Goal: Information Seeking & Learning: Understand process/instructions

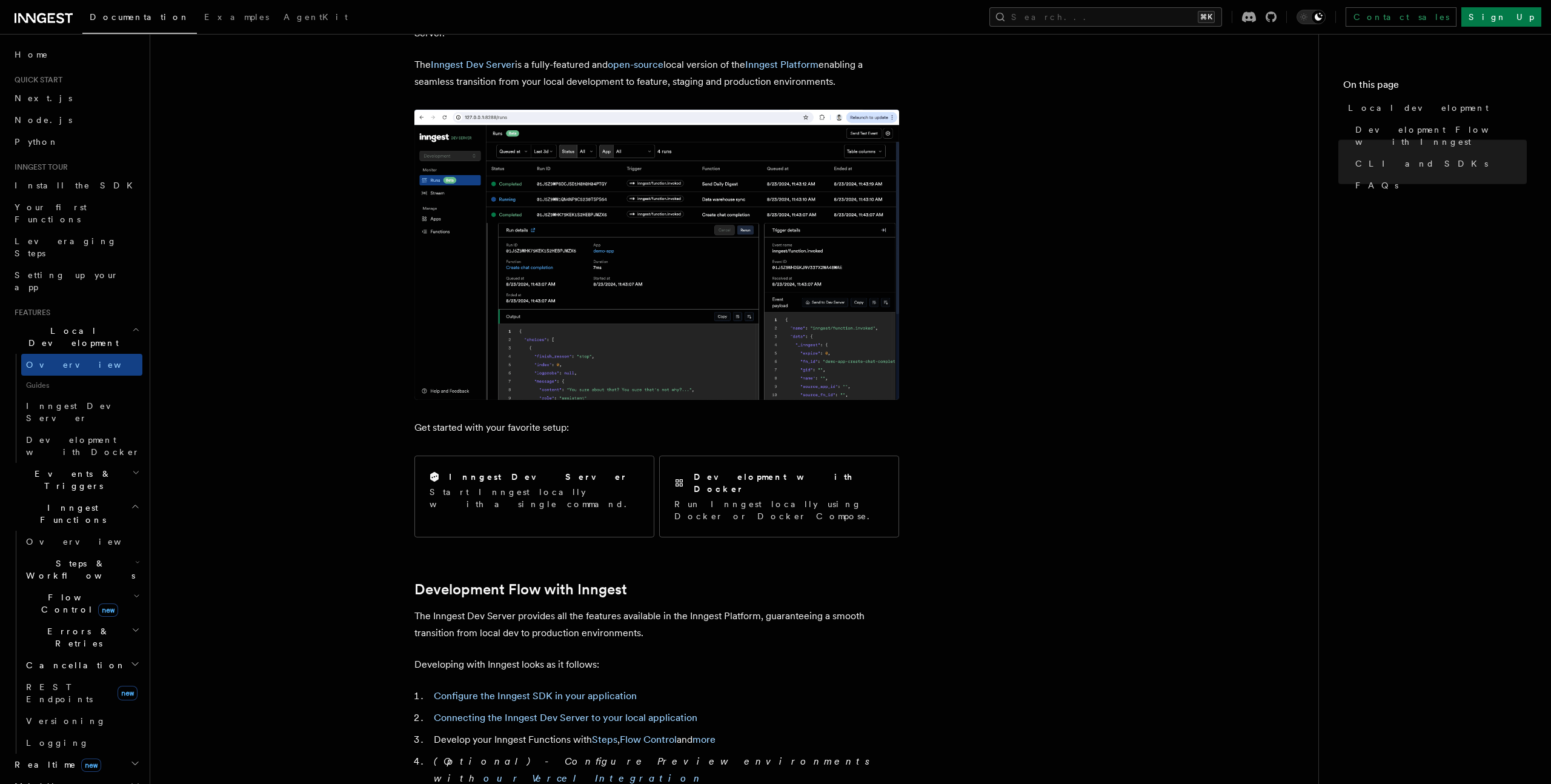
scroll to position [20, 0]
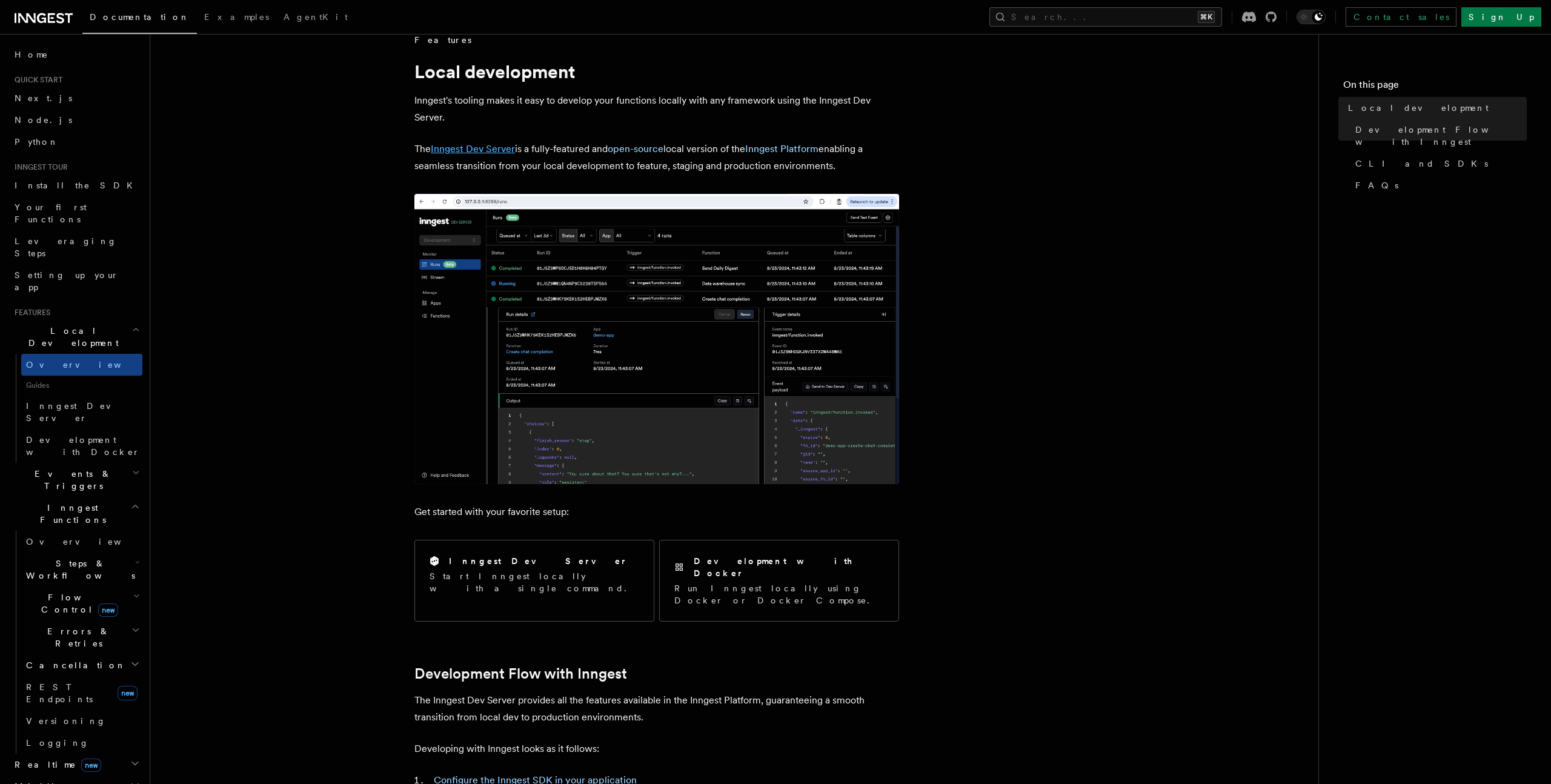
click at [484, 151] on link "Inngest Dev Server" at bounding box center [472, 148] width 84 height 12
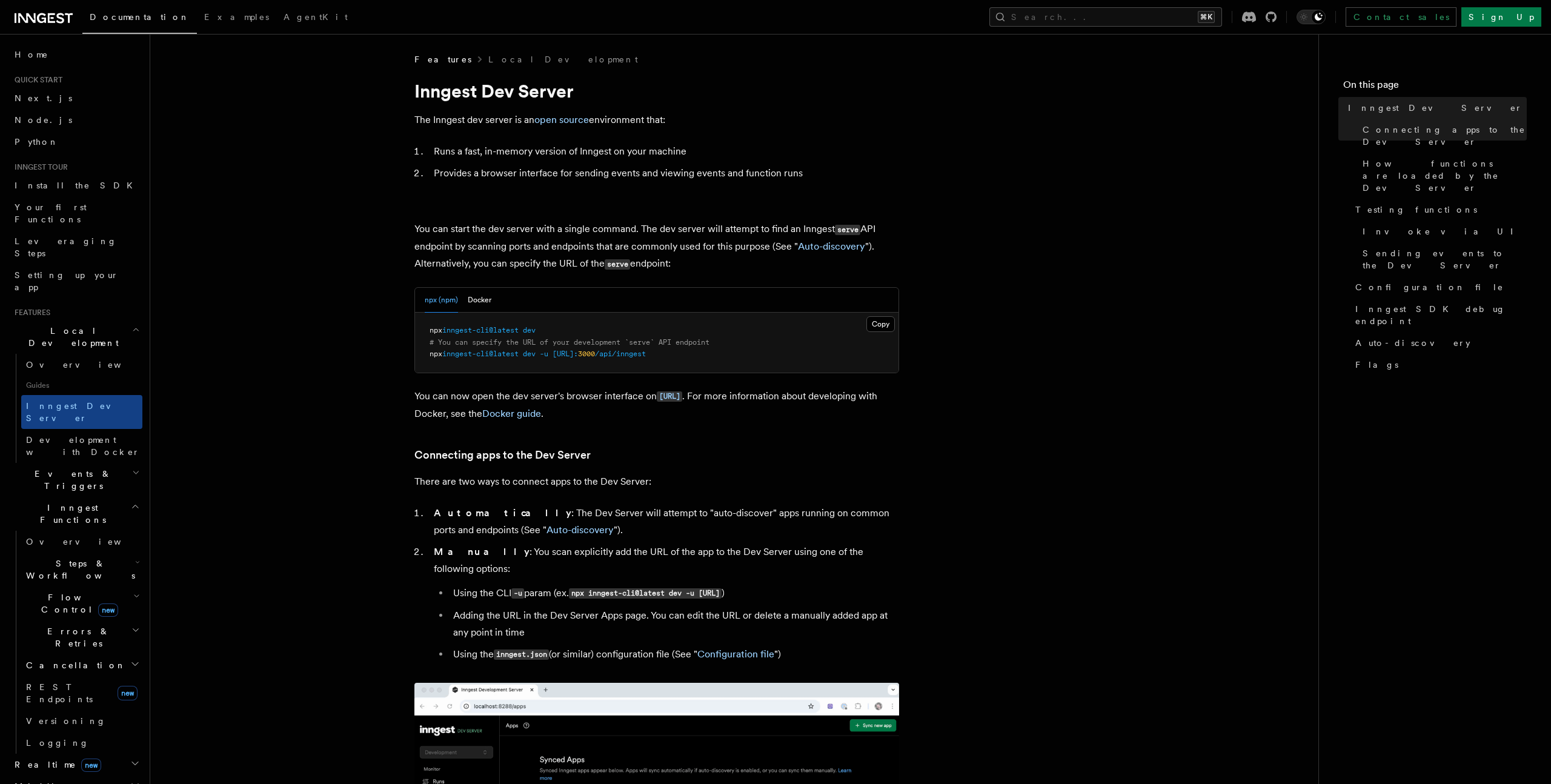
scroll to position [122, 0]
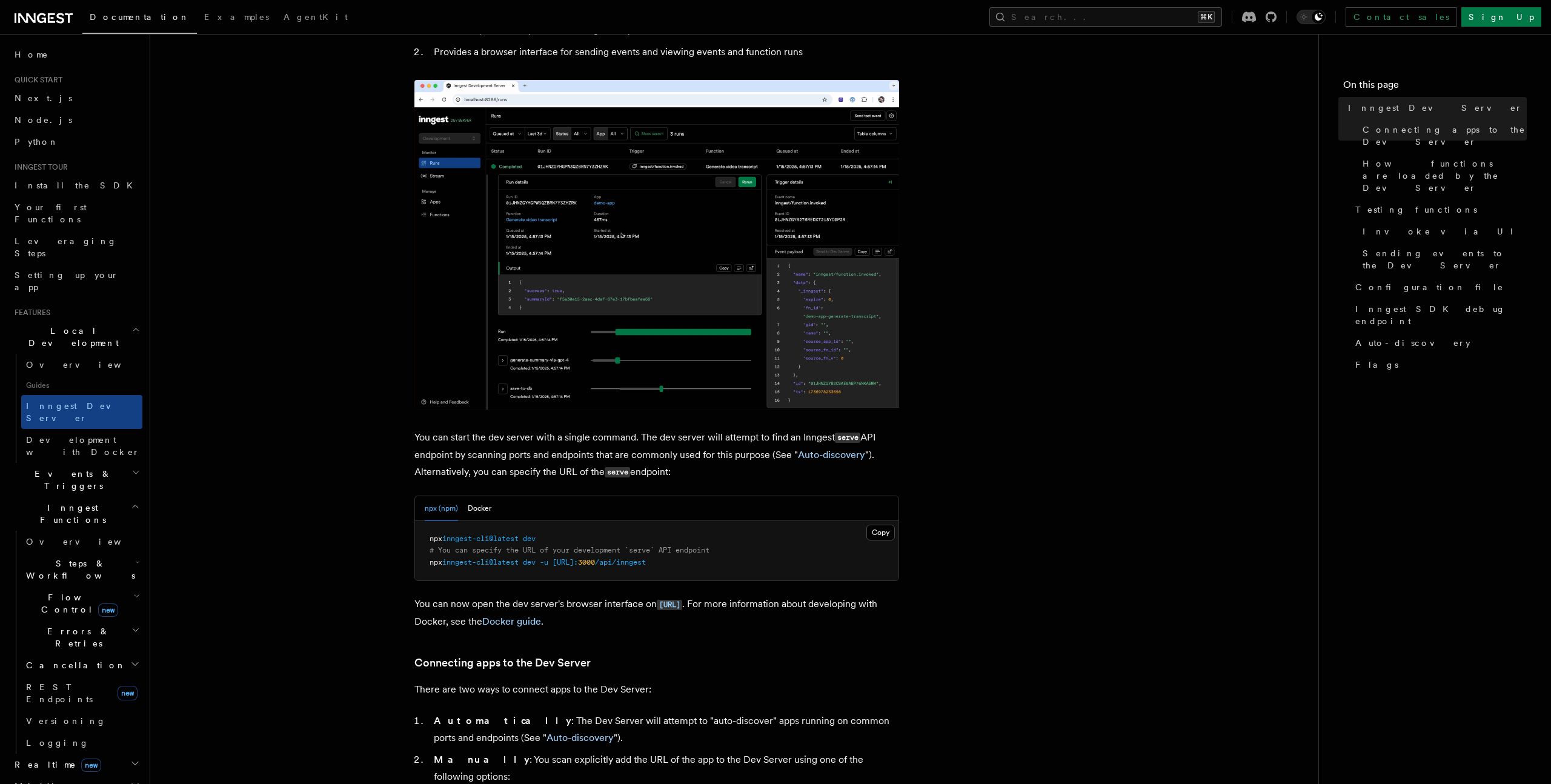
click at [536, 564] on span "dev" at bounding box center [529, 562] width 13 height 9
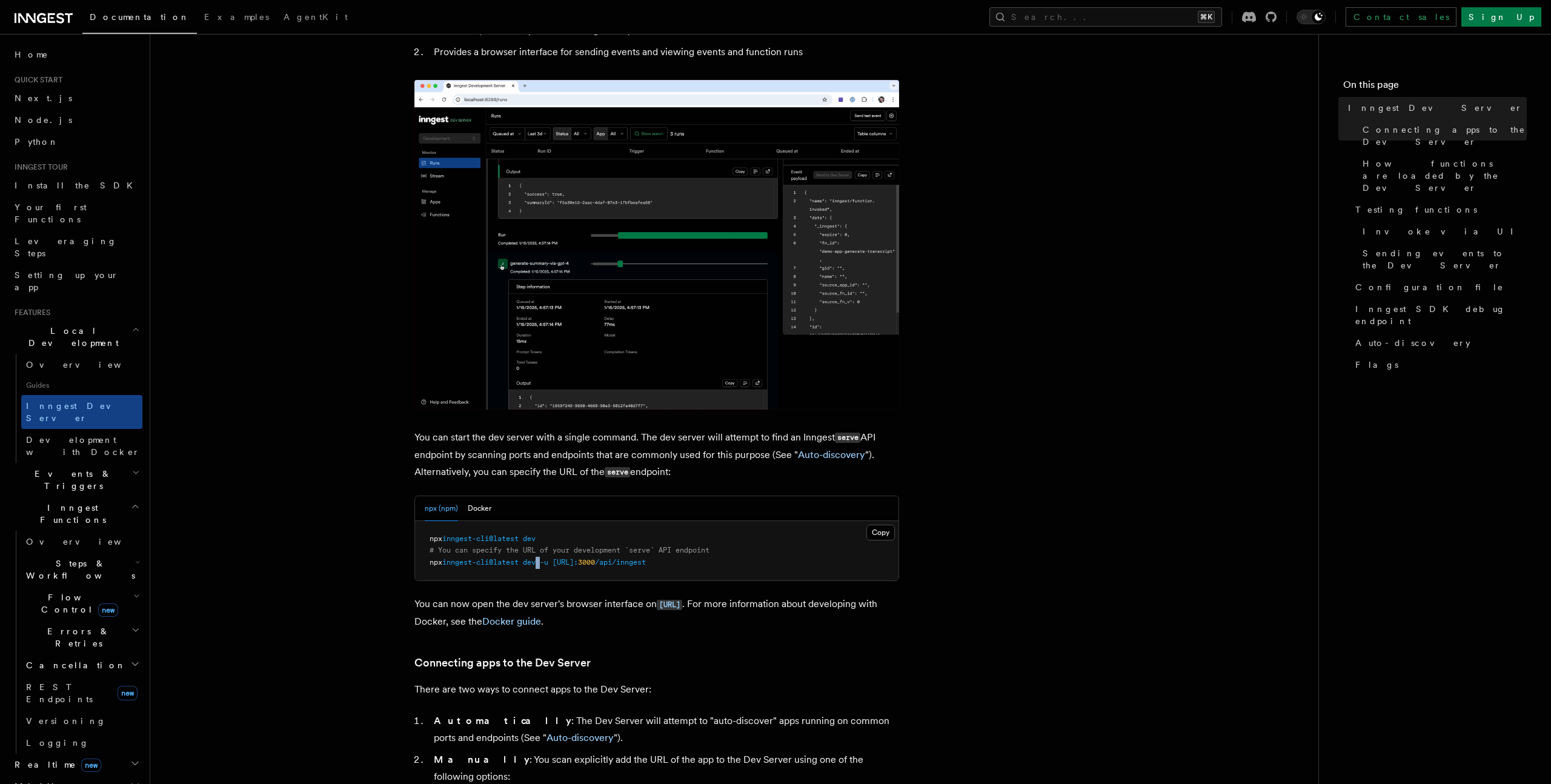
click at [536, 564] on span "dev" at bounding box center [529, 562] width 13 height 9
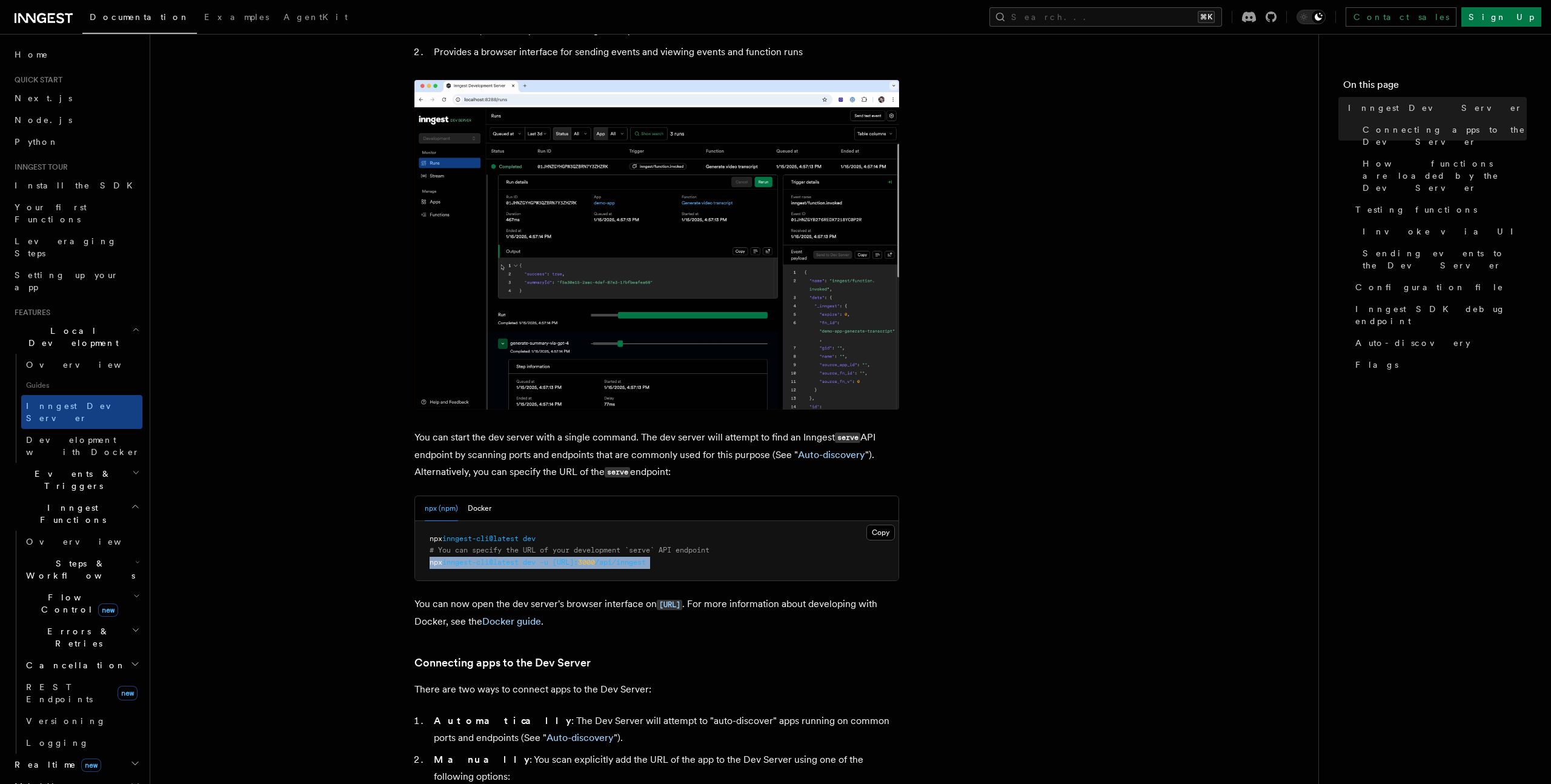
click at [536, 564] on span "dev" at bounding box center [529, 562] width 13 height 9
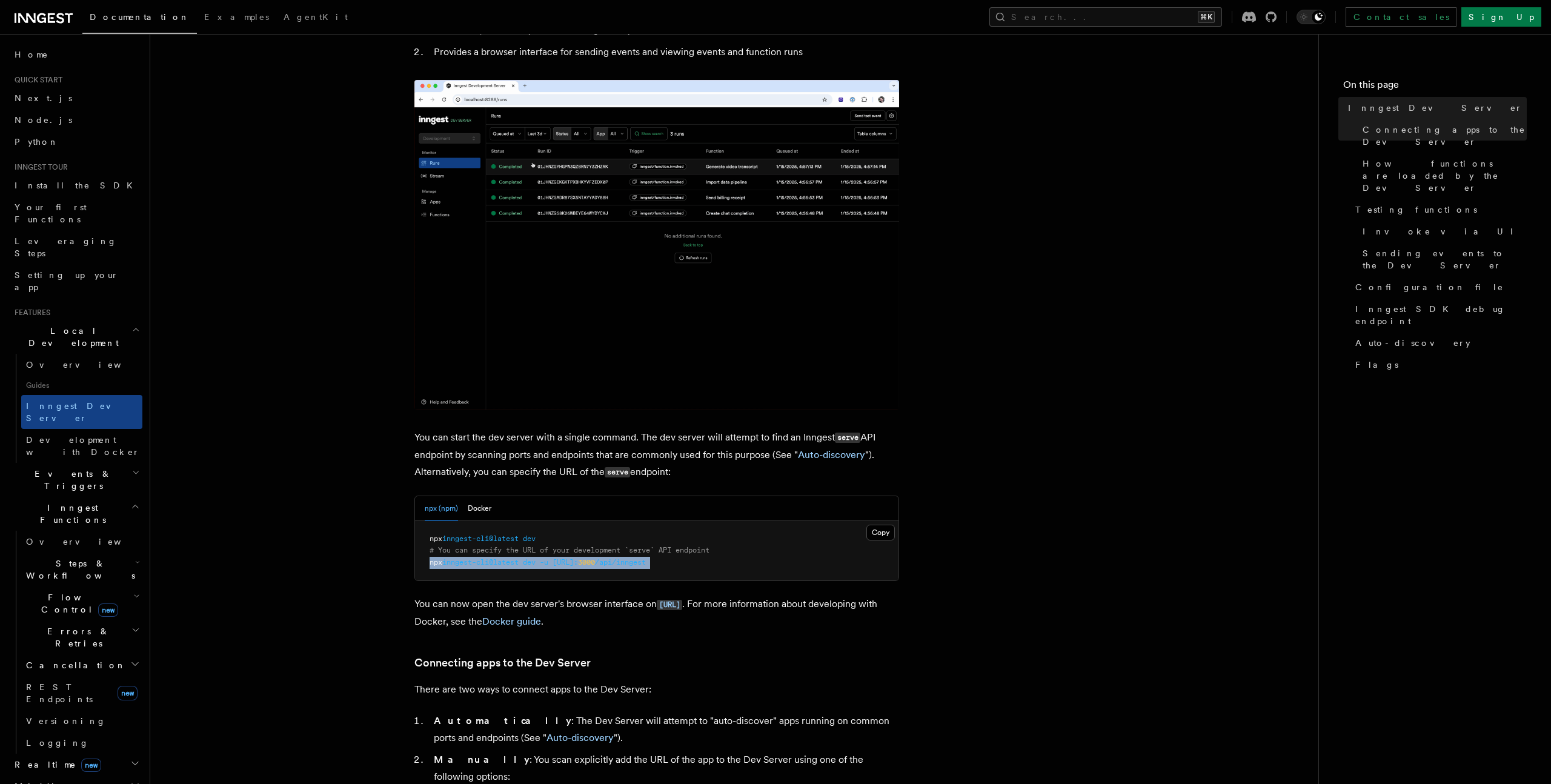
copy article "npx inngest-cli@latest dev -u [URL]: 3000 /api/inngest"
click at [550, 575] on pre "npx inngest-cli@latest dev # You can specify the URL of your development `serve…" at bounding box center [656, 551] width 484 height 60
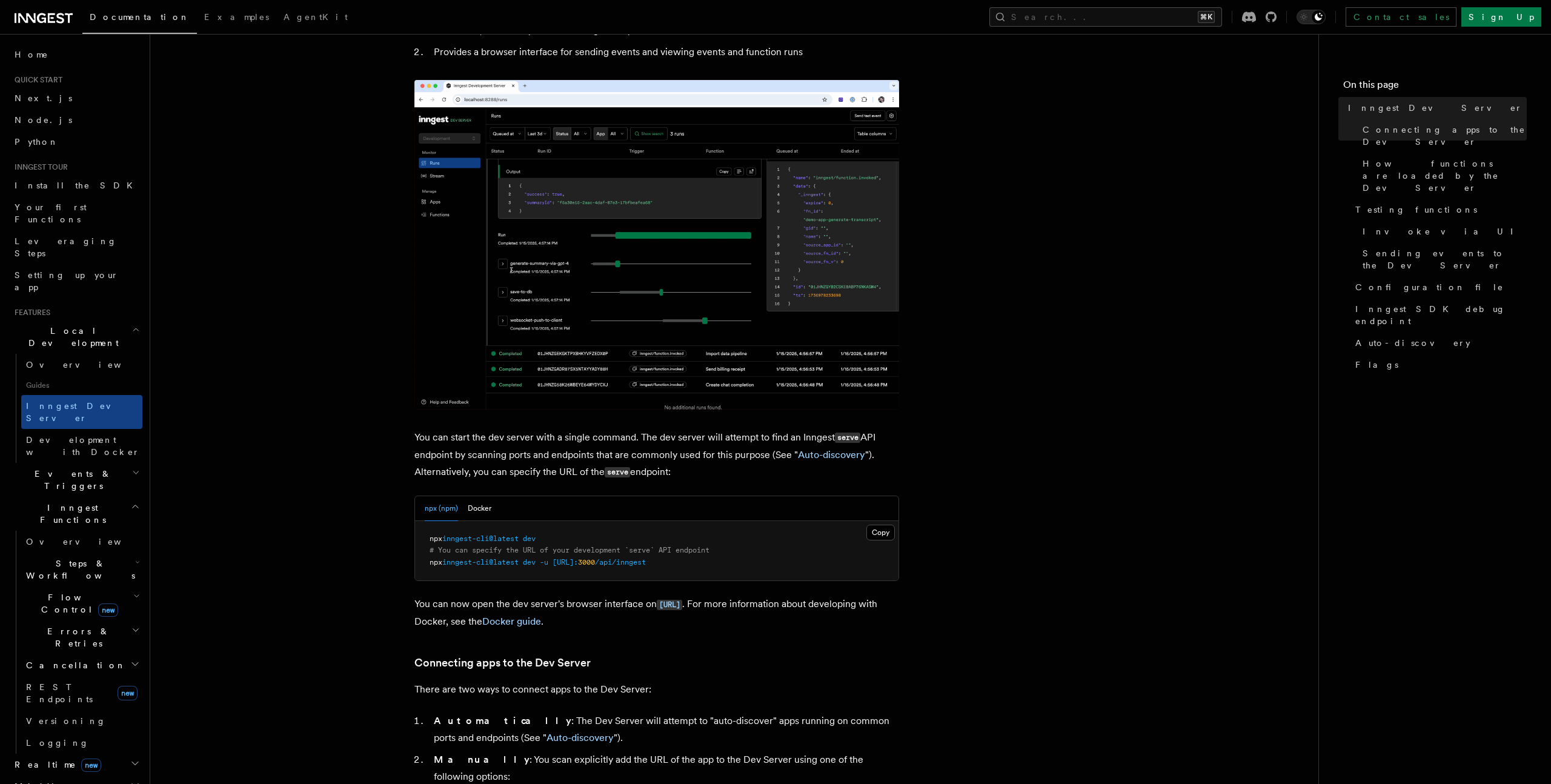
click at [536, 562] on span "dev" at bounding box center [529, 562] width 13 height 9
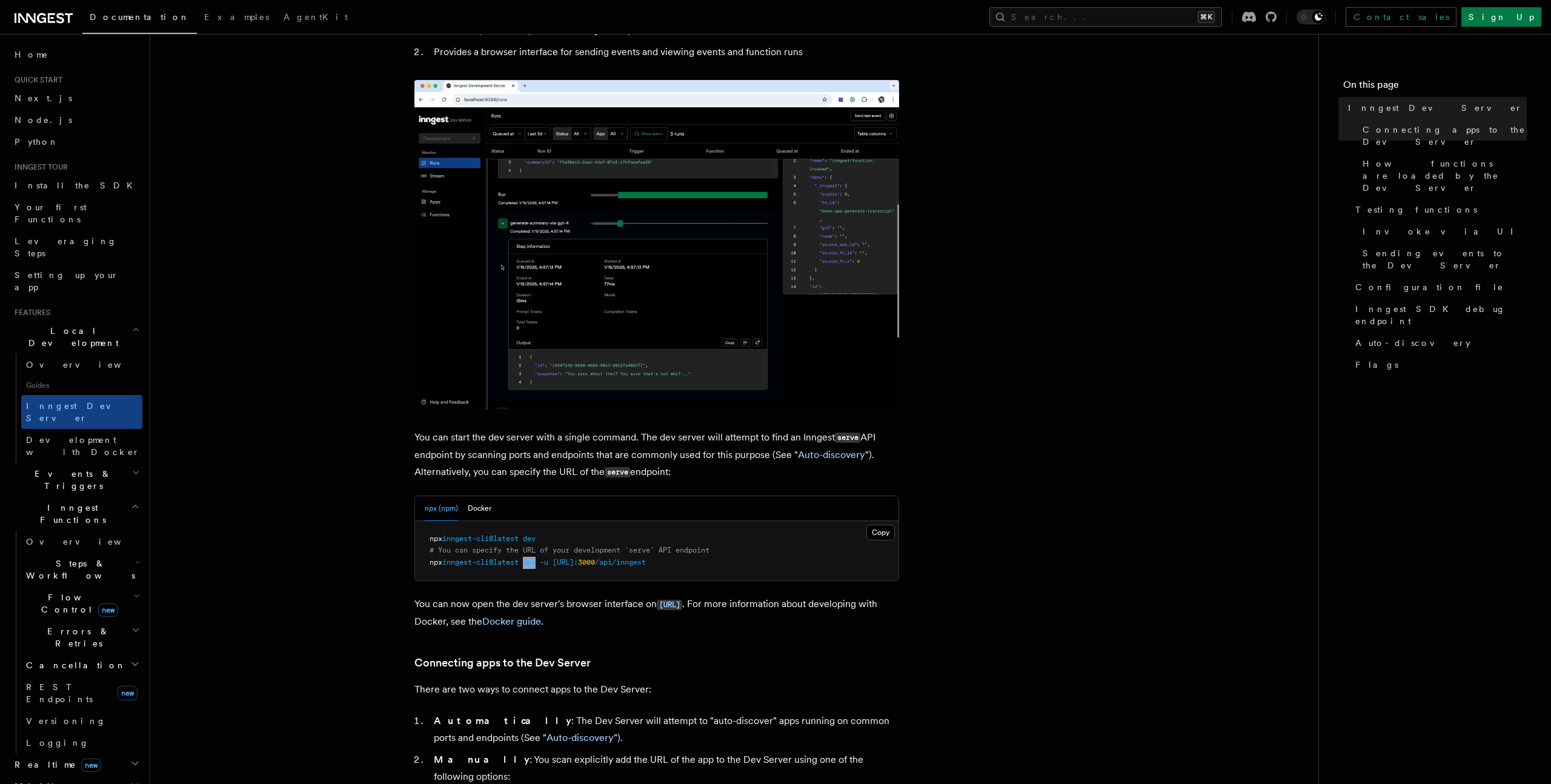
click at [536, 562] on span "dev" at bounding box center [529, 562] width 13 height 9
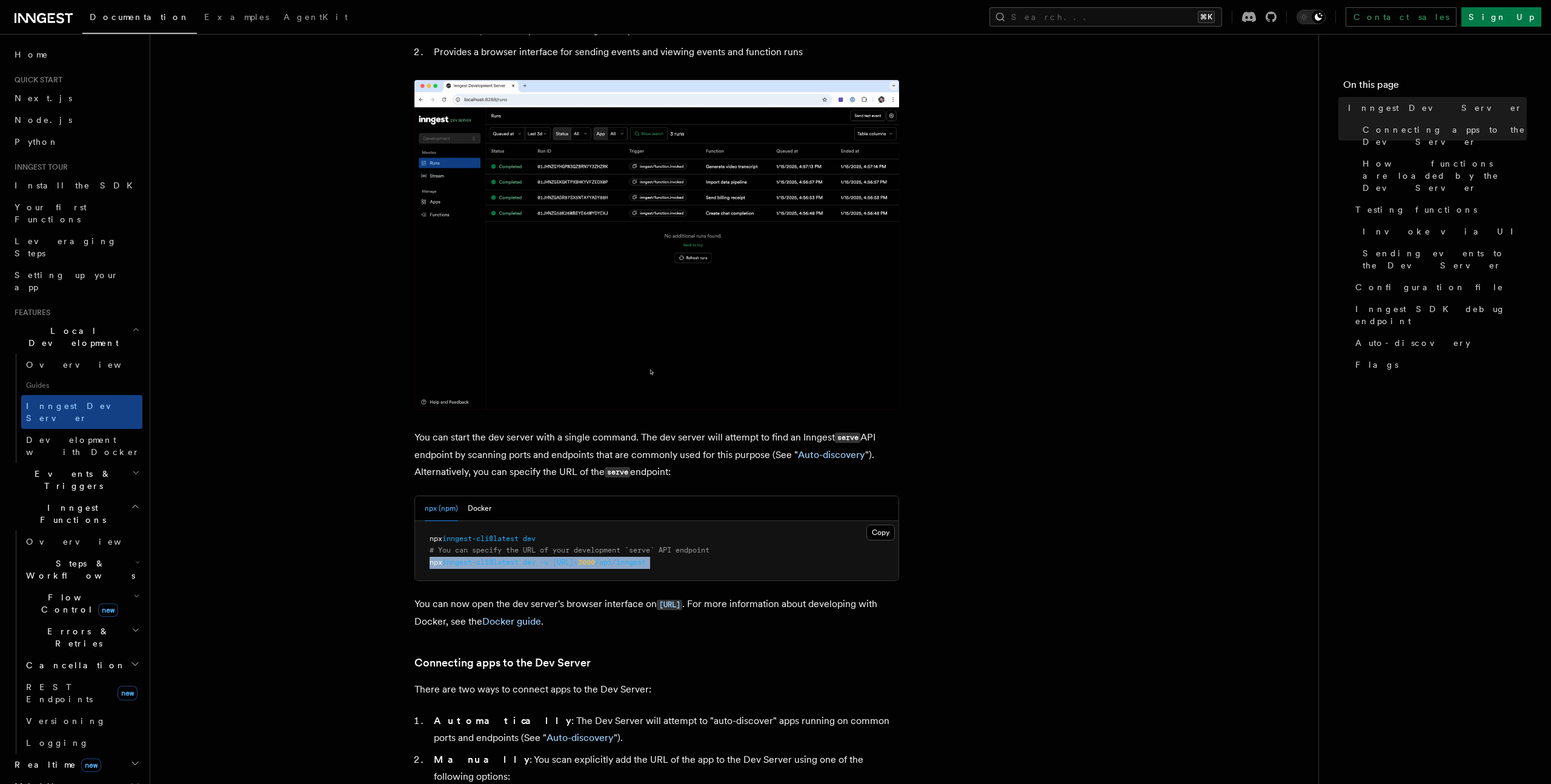
click at [536, 562] on span "dev" at bounding box center [529, 562] width 13 height 9
copy article "npx inngest-cli@latest dev -u [URL]: 3000 /api/inngest"
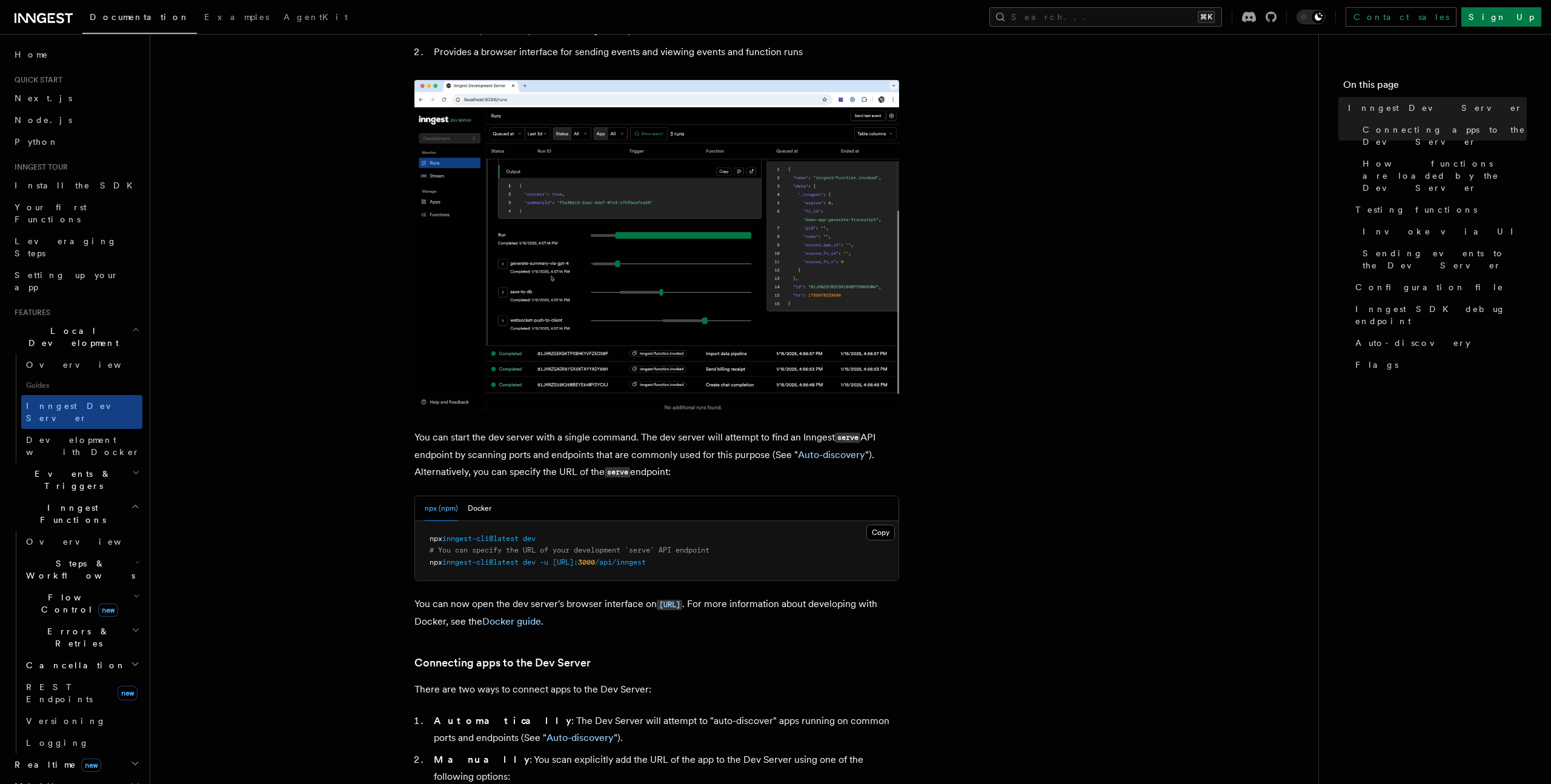
click at [749, 564] on pre "npx inngest-cli@latest dev # You can specify the URL of your development `serve…" at bounding box center [656, 551] width 484 height 60
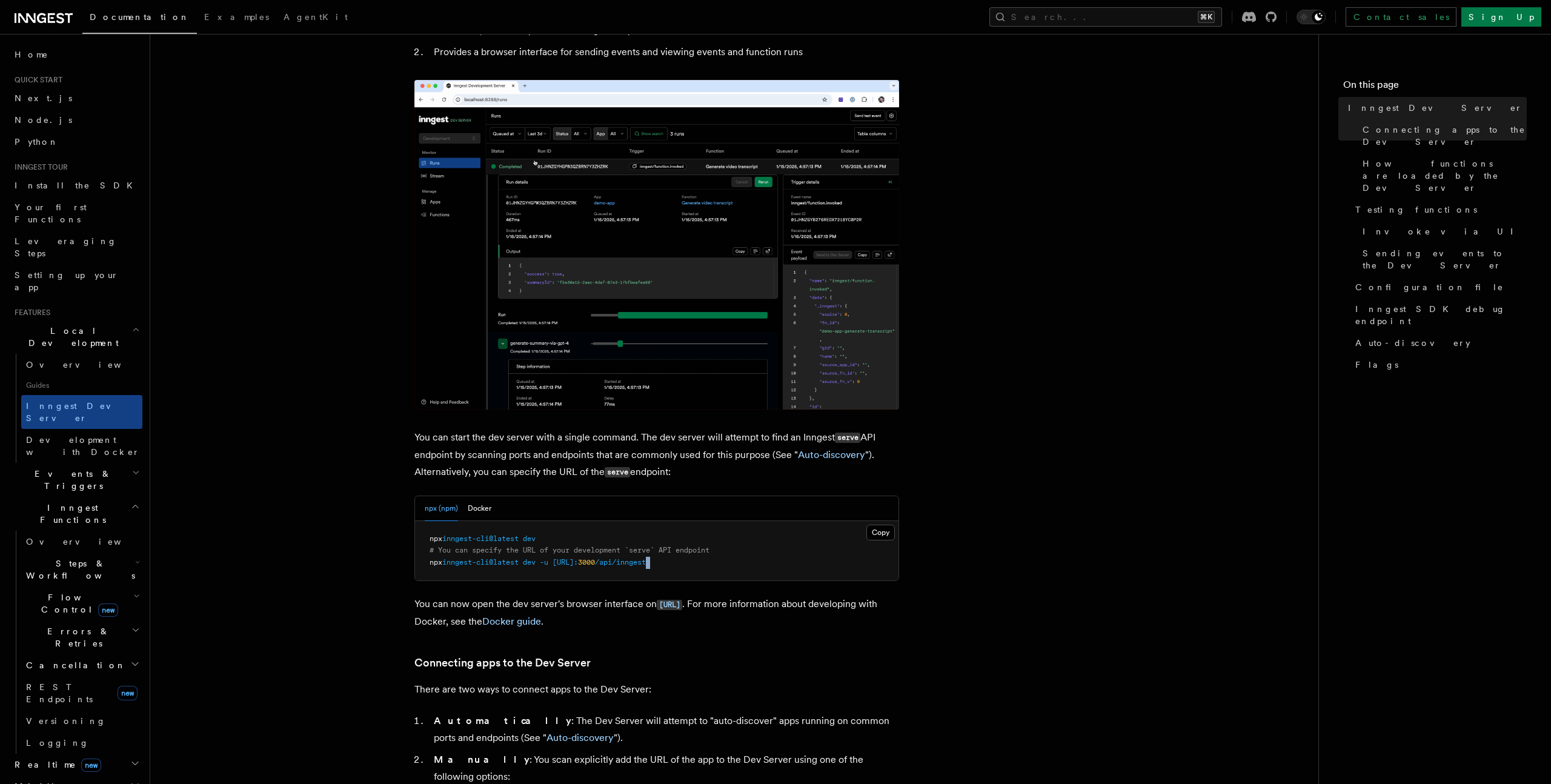
click at [749, 564] on pre "npx inngest-cli@latest dev # You can specify the URL of your development `serve…" at bounding box center [656, 551] width 484 height 60
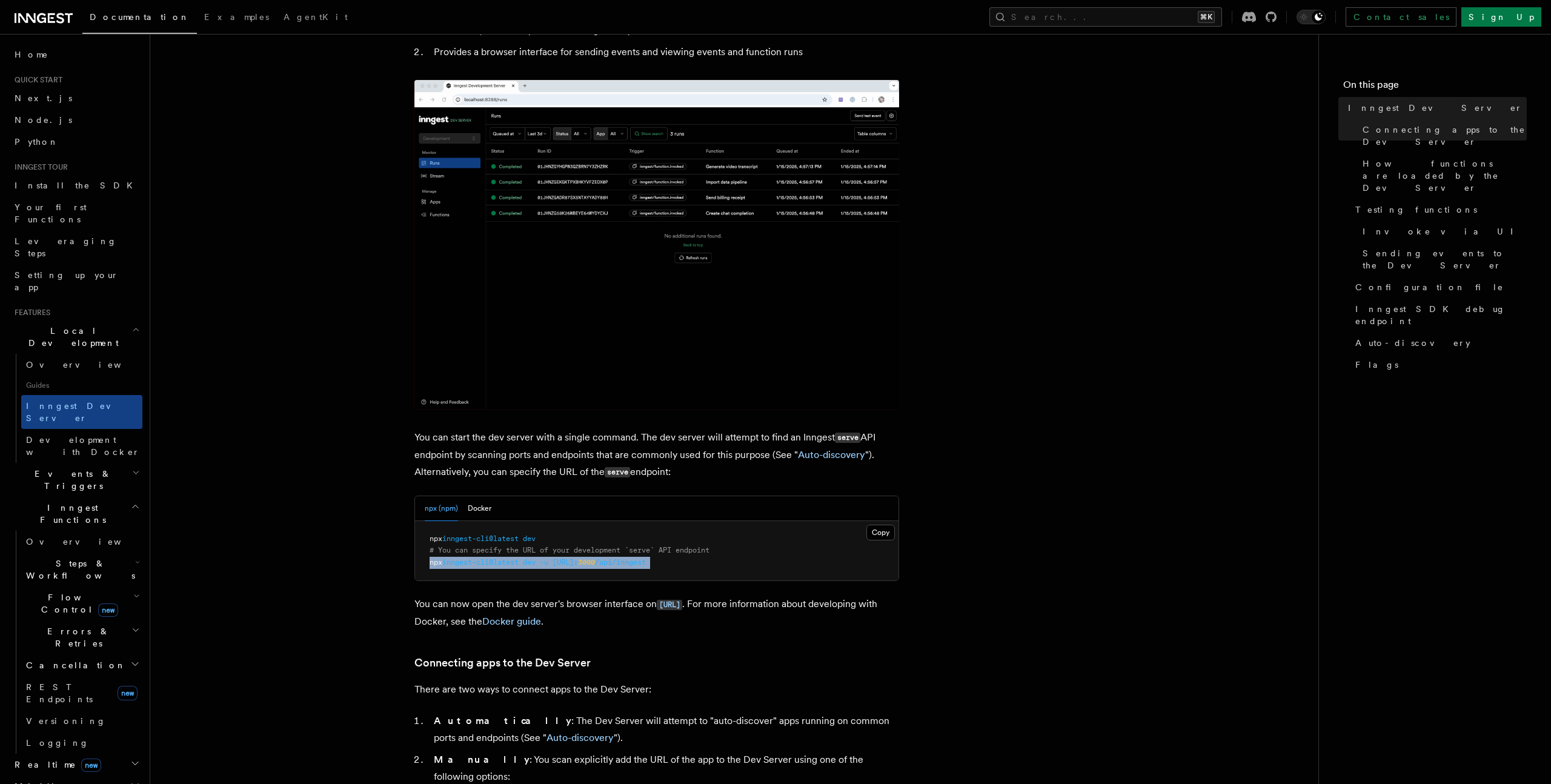
click at [749, 564] on pre "npx inngest-cli@latest dev # You can specify the URL of your development `serve…" at bounding box center [656, 551] width 484 height 60
copy article "npx inngest-cli@latest dev -u [URL]: 3000 /api/inngest"
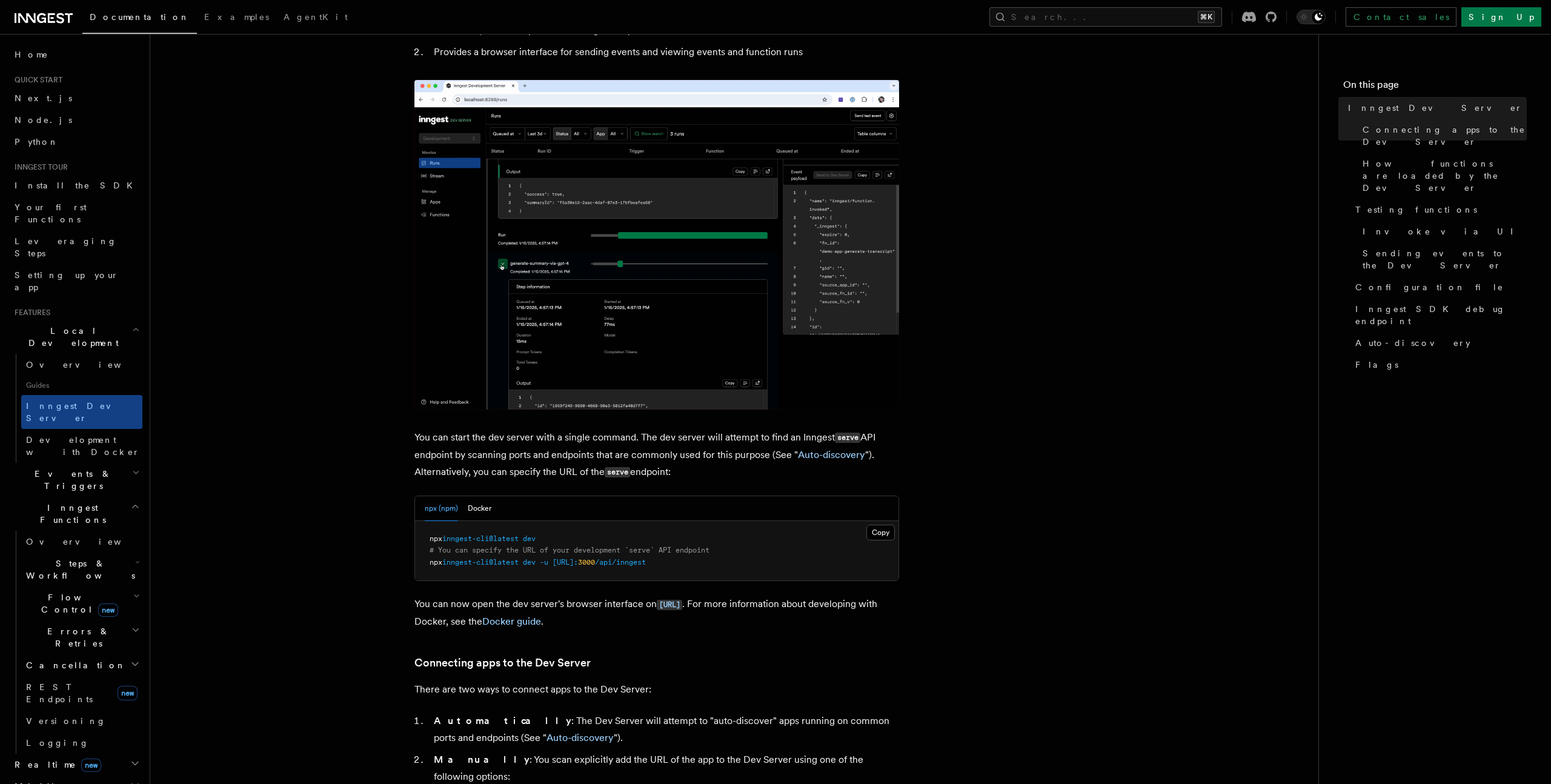
click at [643, 537] on pre "npx inngest-cli@latest dev # You can specify the URL of your development `serve…" at bounding box center [656, 551] width 484 height 60
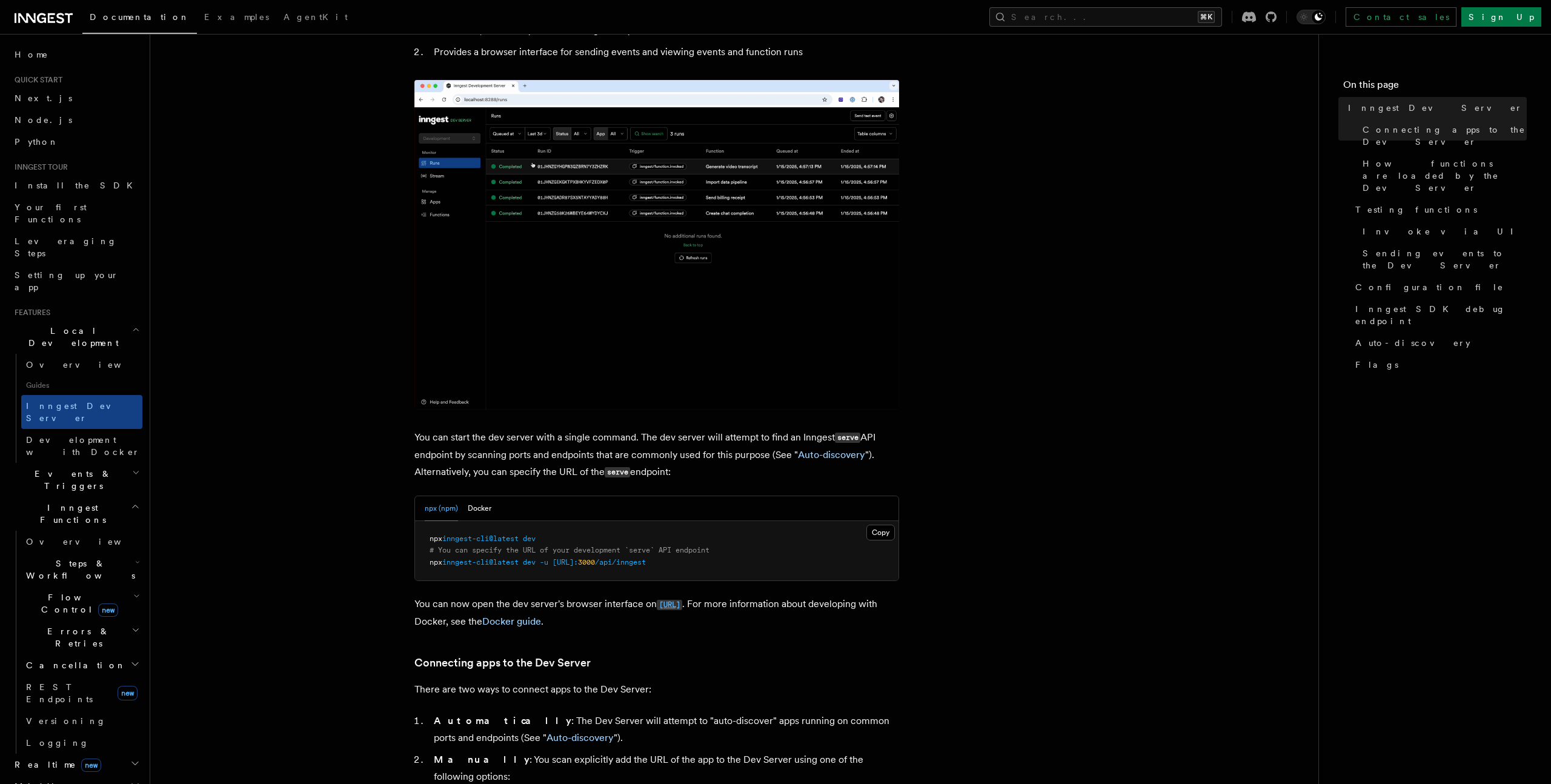
click at [682, 603] on code "[URL]" at bounding box center [670, 604] width 25 height 10
